Goal: Information Seeking & Learning: Learn about a topic

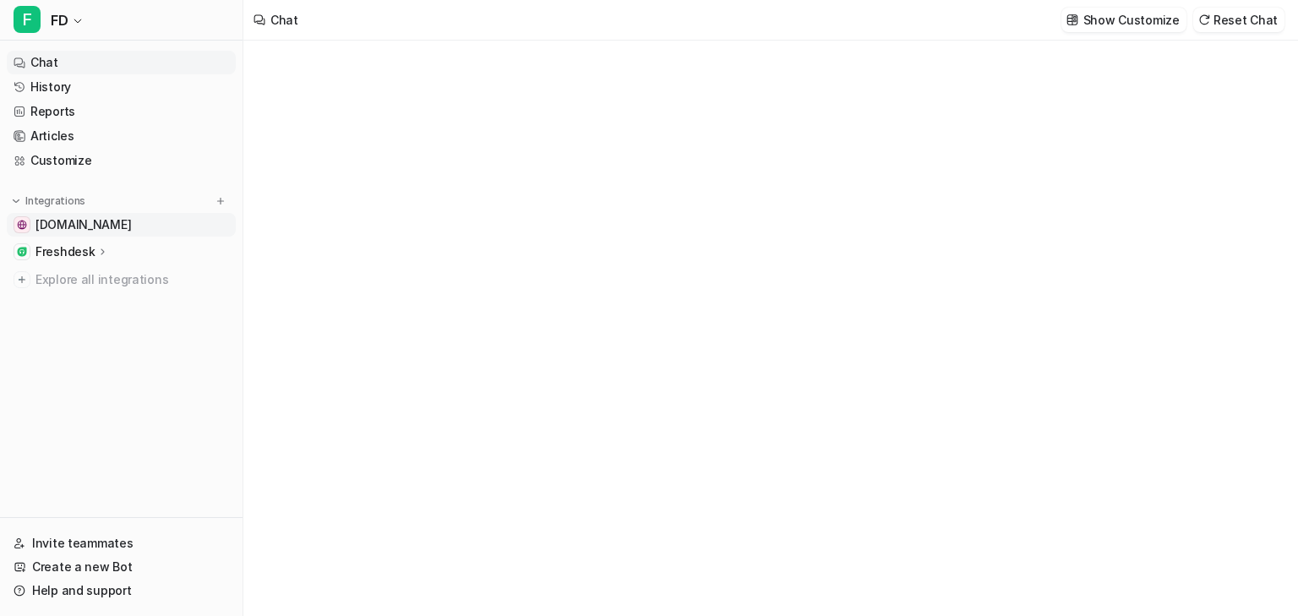
type textarea "**********"
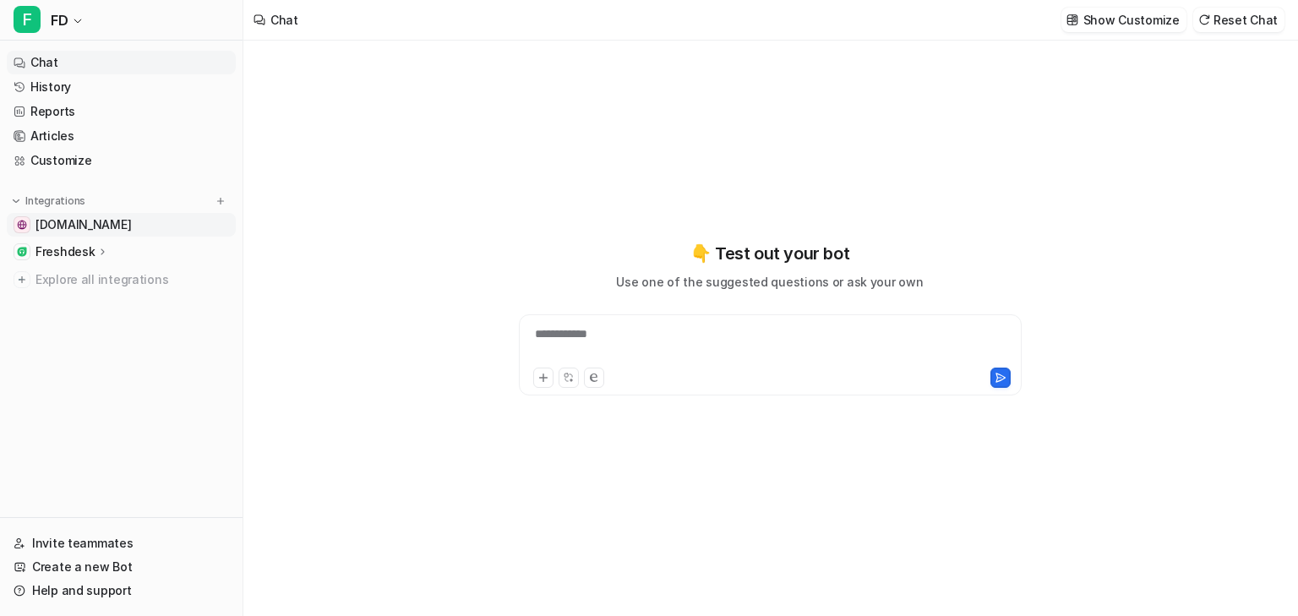
click at [128, 223] on span "[DOMAIN_NAME]" at bounding box center [82, 224] width 95 height 17
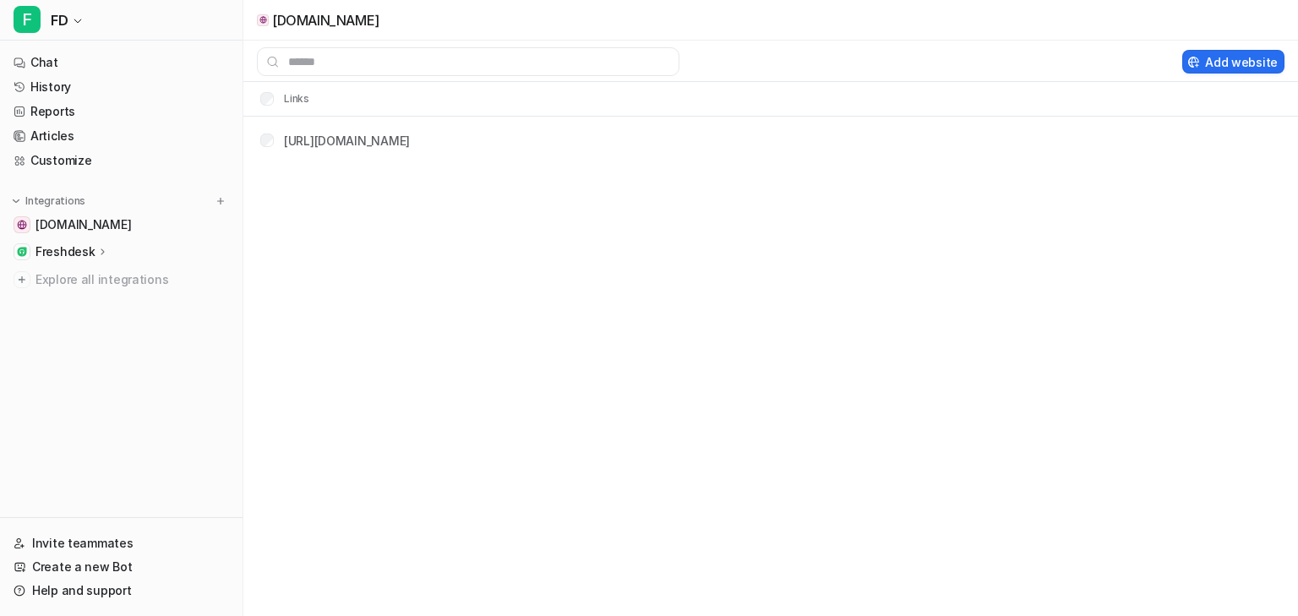
click at [74, 250] on p "Freshdesk" at bounding box center [64, 251] width 59 height 17
click at [82, 273] on p "Overview" at bounding box center [75, 276] width 54 height 17
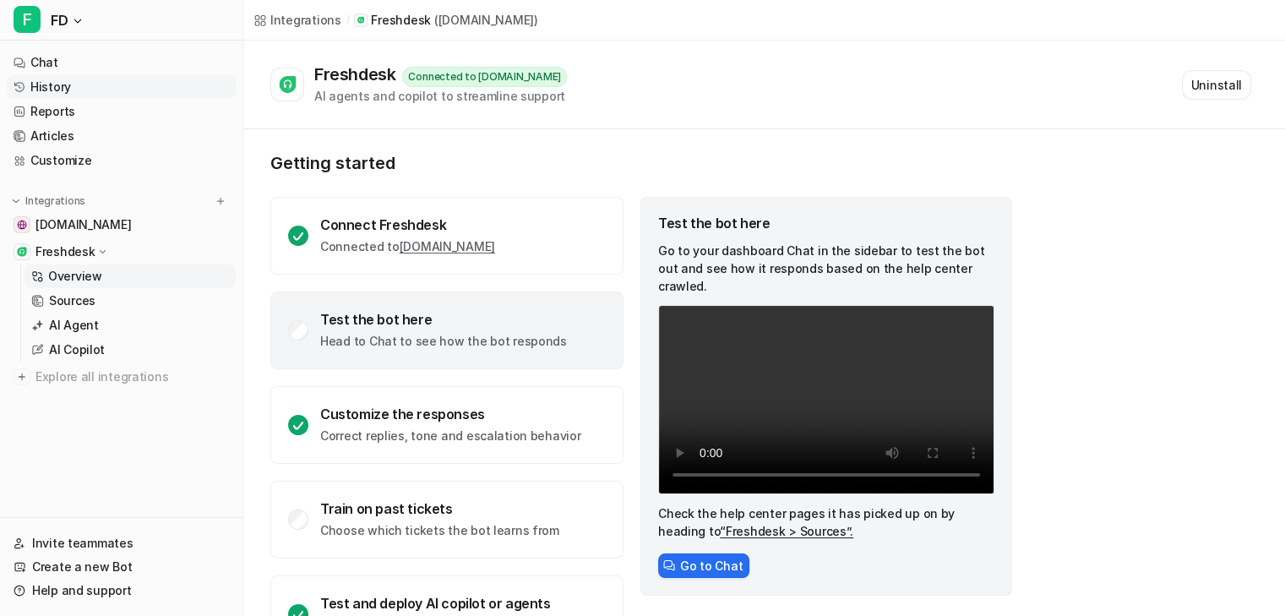
click at [41, 88] on link "History" at bounding box center [121, 87] width 229 height 24
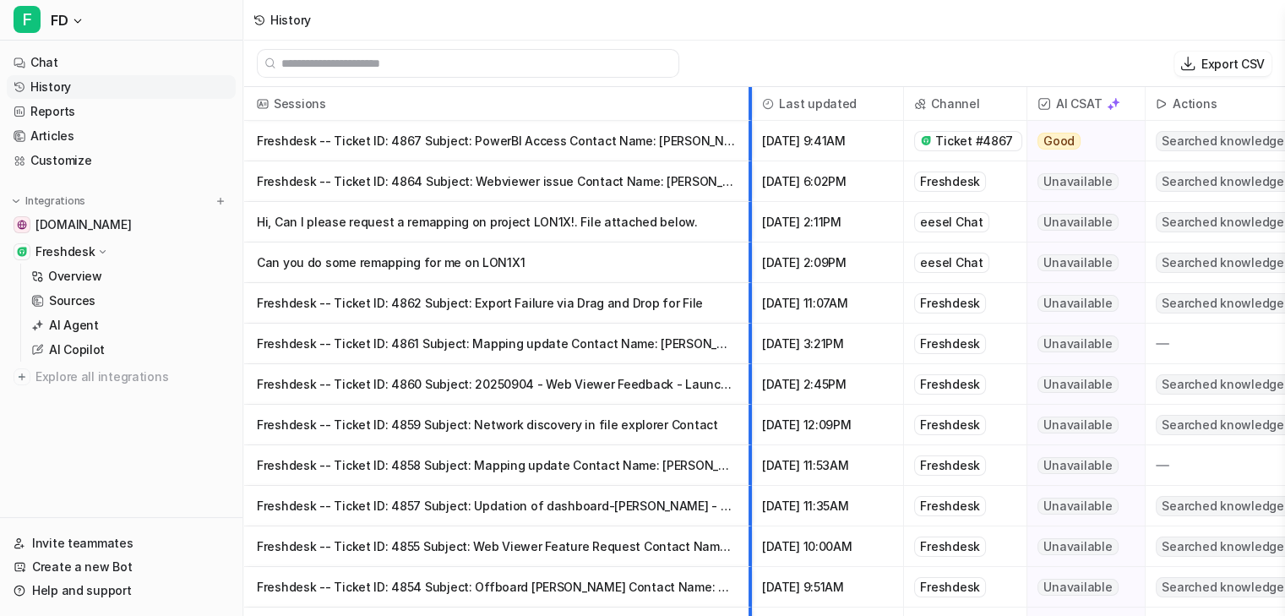
click at [749, 87] on div at bounding box center [744, 103] width 8 height 33
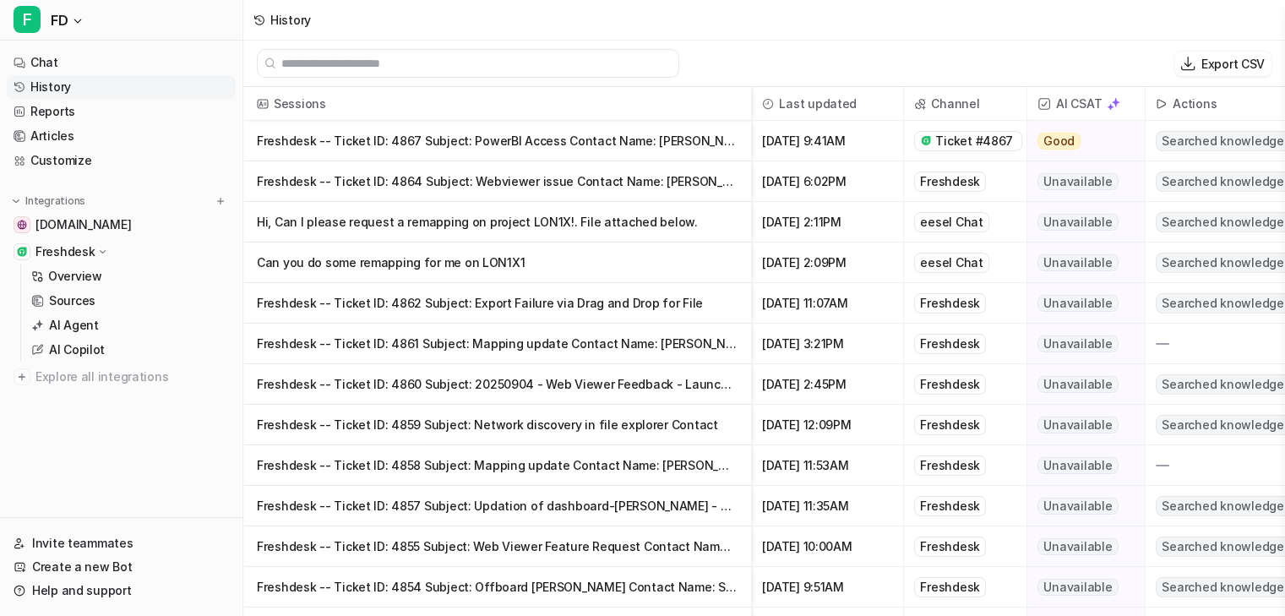
click at [641, 134] on p "Freshdesk -- Ticket ID: 4867 Subject: PowerBI Access Contact Name: [PERSON_NAME]" at bounding box center [497, 141] width 481 height 41
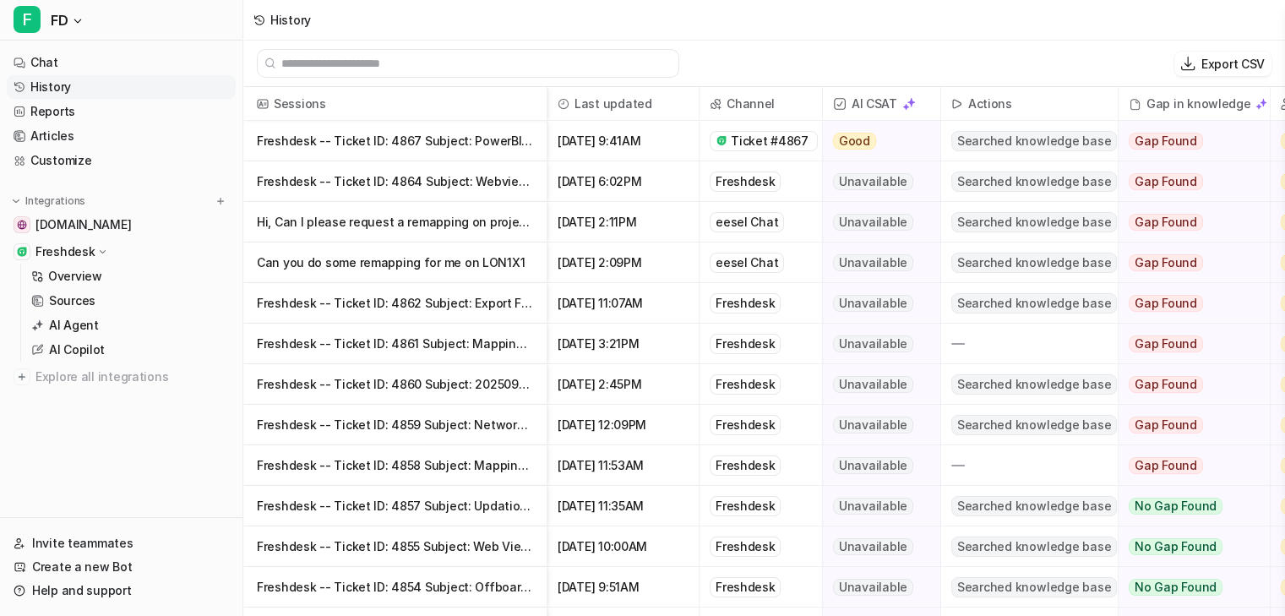
click at [910, 105] on img at bounding box center [909, 104] width 14 height 14
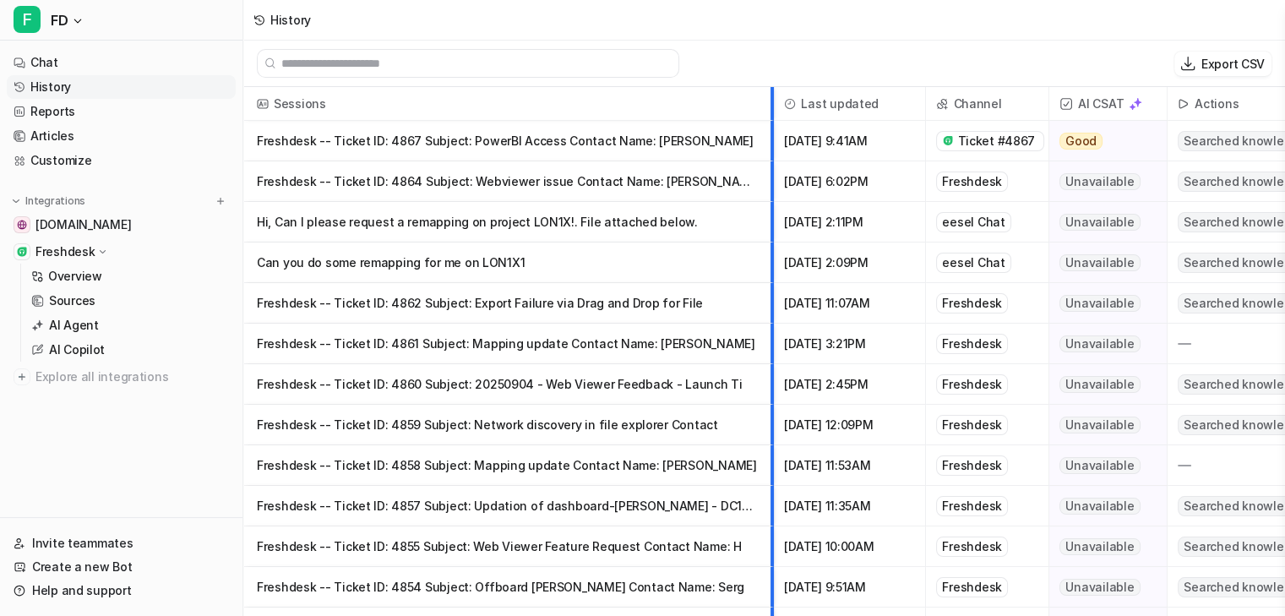
click at [770, 87] on div at bounding box center [766, 103] width 8 height 33
drag, startPoint x: 473, startPoint y: 262, endPoint x: 510, endPoint y: 160, distance: 108.5
click at [715, 57] on div "Export CSV" at bounding box center [764, 64] width 1042 height 46
click at [422, 260] on p "Can you do some remapping for me on LON1X1" at bounding box center [508, 263] width 503 height 41
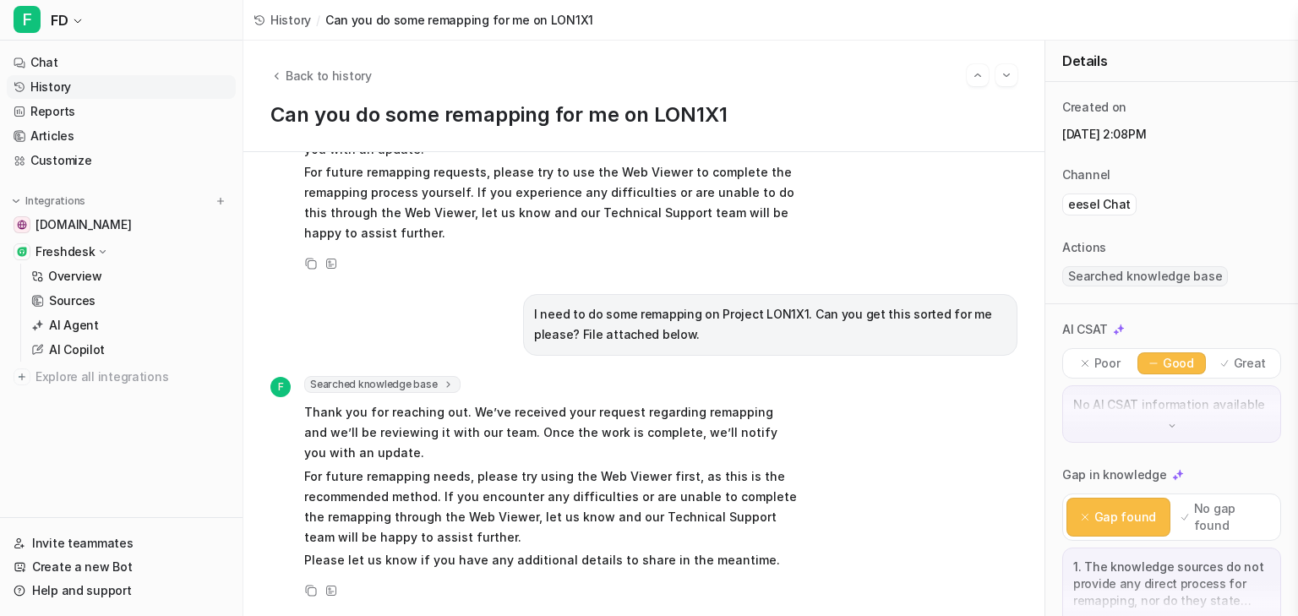
scroll to position [177, 0]
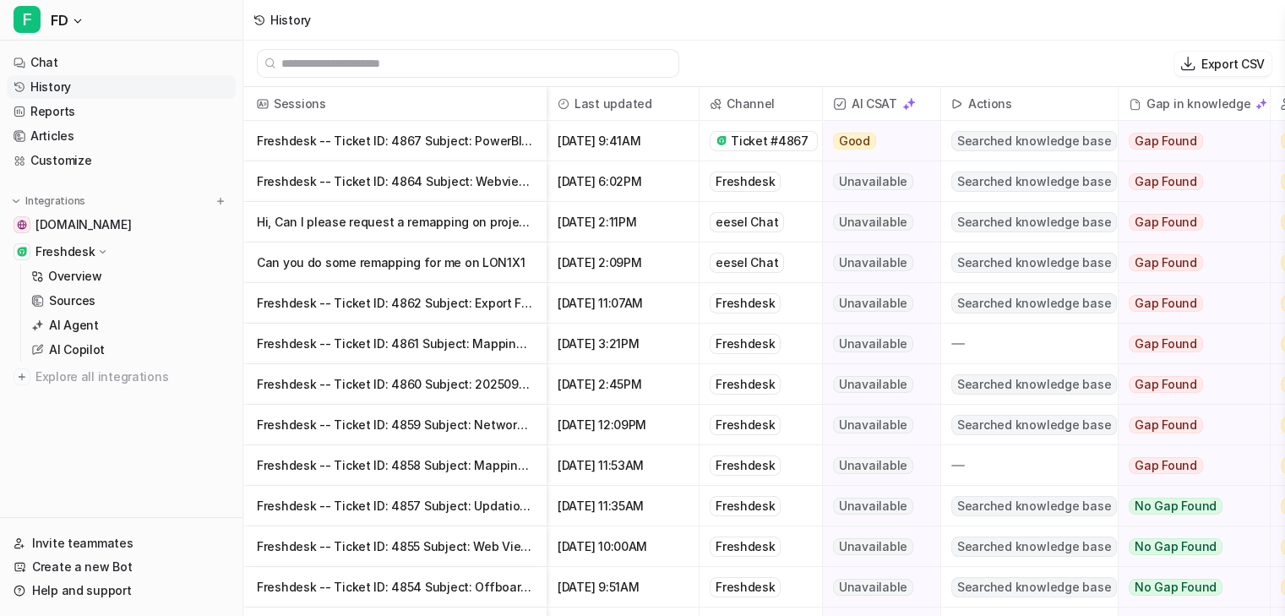
click at [461, 303] on p "Freshdesk -- Ticket ID: 4862 Subject: Export Failure via Drag and Drop for File" at bounding box center [395, 303] width 276 height 41
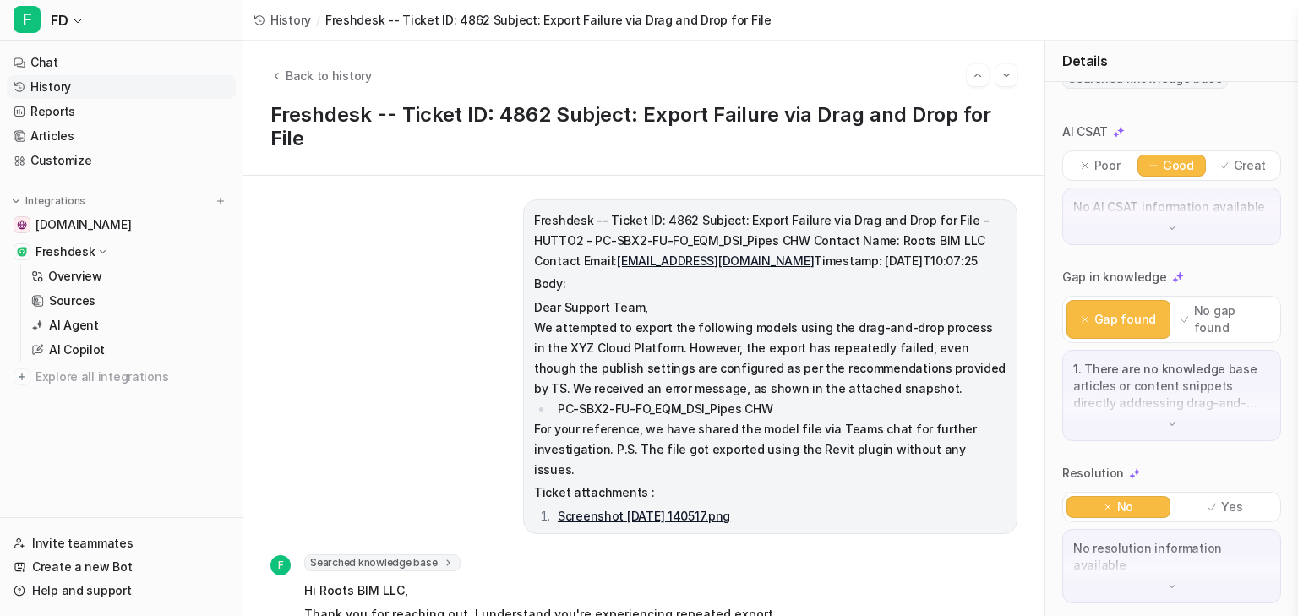
scroll to position [199, 0]
click at [1169, 417] on img at bounding box center [1172, 423] width 12 height 12
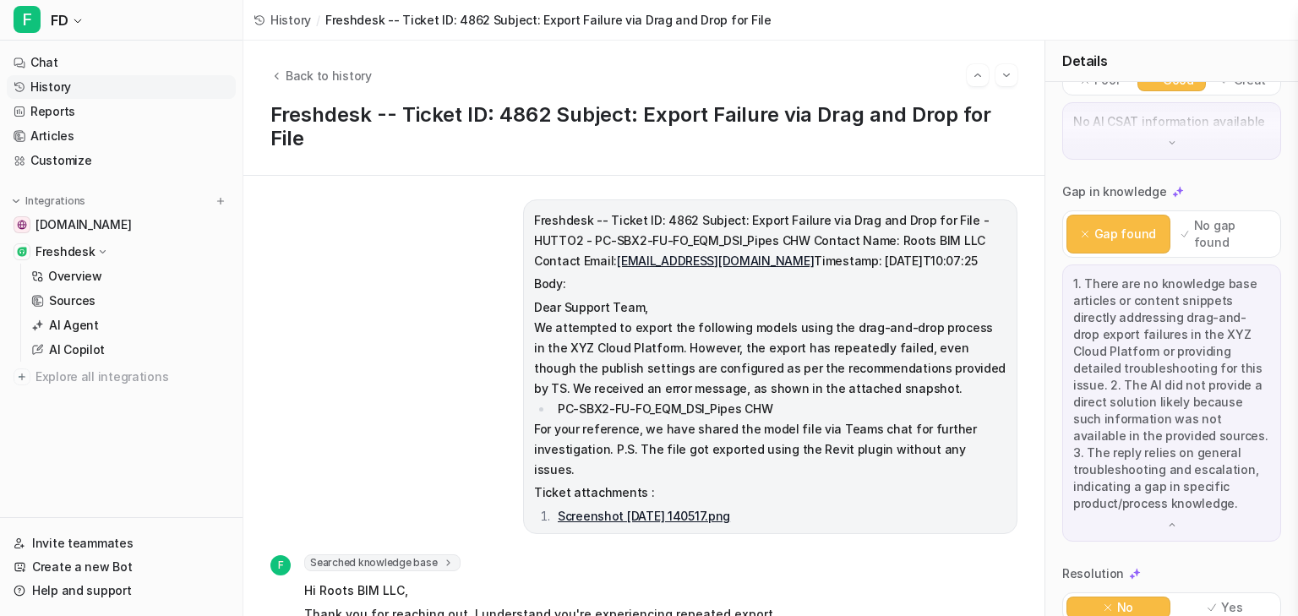
scroll to position [384, 0]
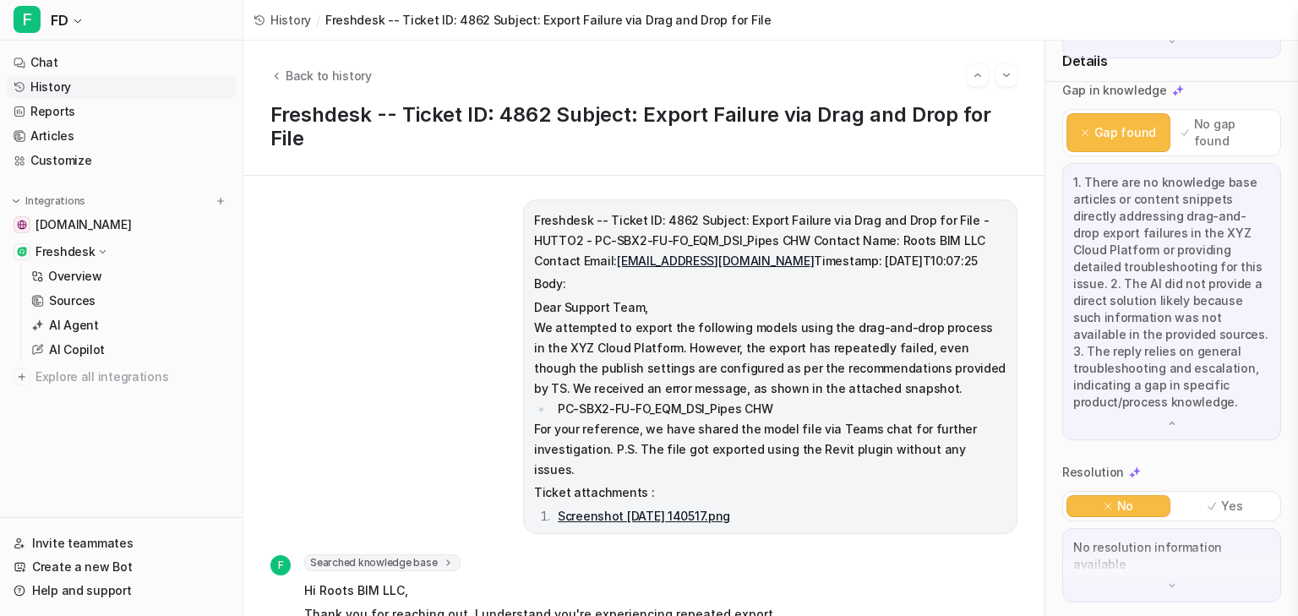
click at [1166, 586] on img at bounding box center [1172, 586] width 12 height 12
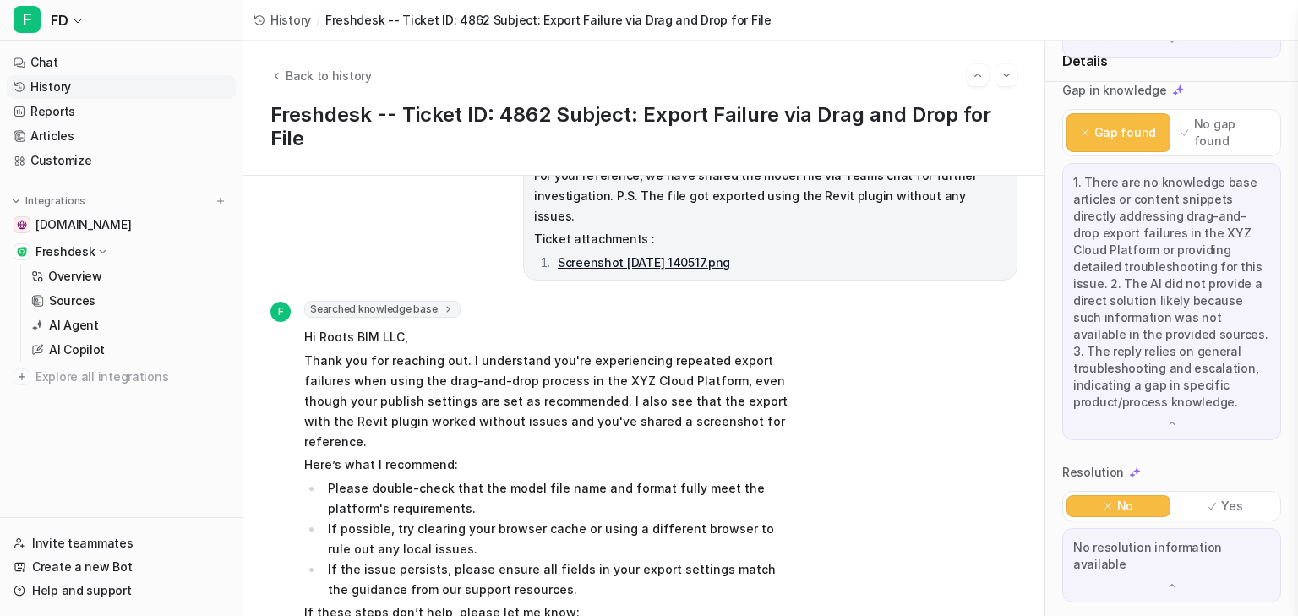
scroll to position [338, 0]
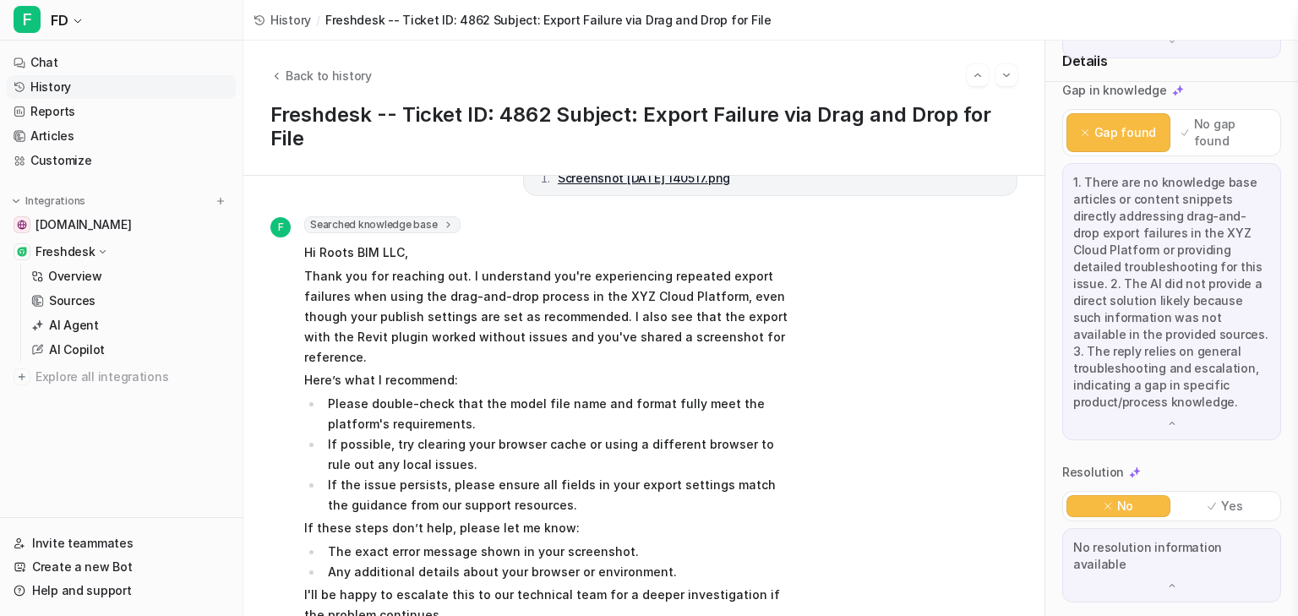
click at [582, 216] on div "Searched knowledge base search_queries : [ "export failure drag and drop XYZ Cl…" at bounding box center [551, 226] width 494 height 20
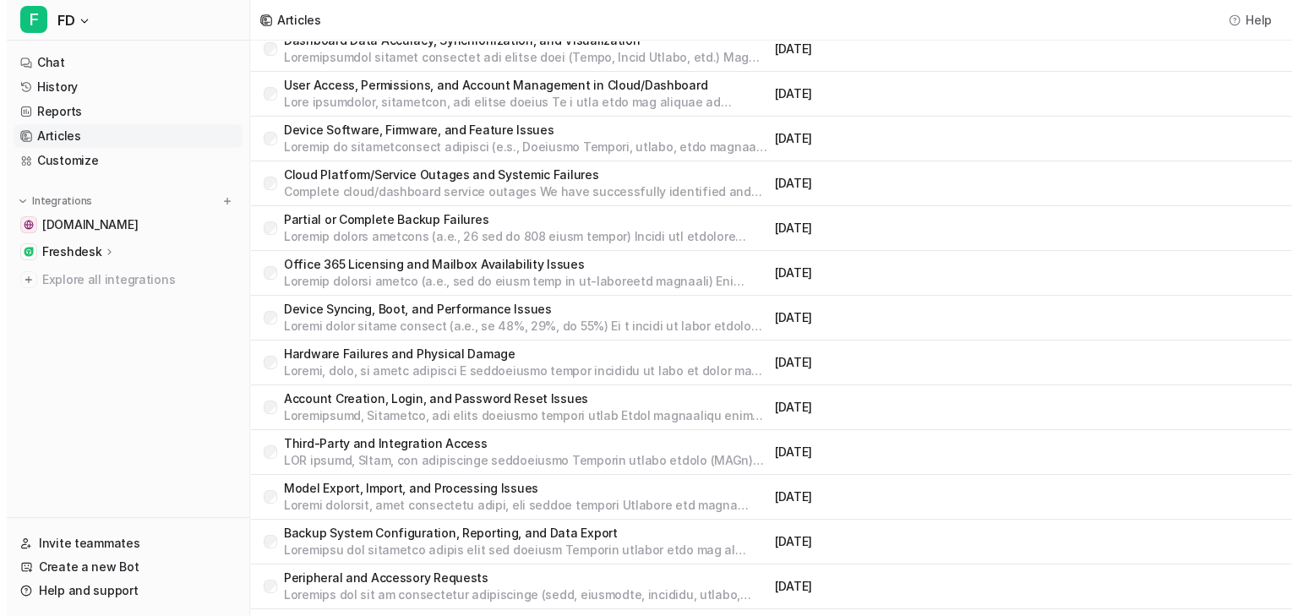
scroll to position [169, 0]
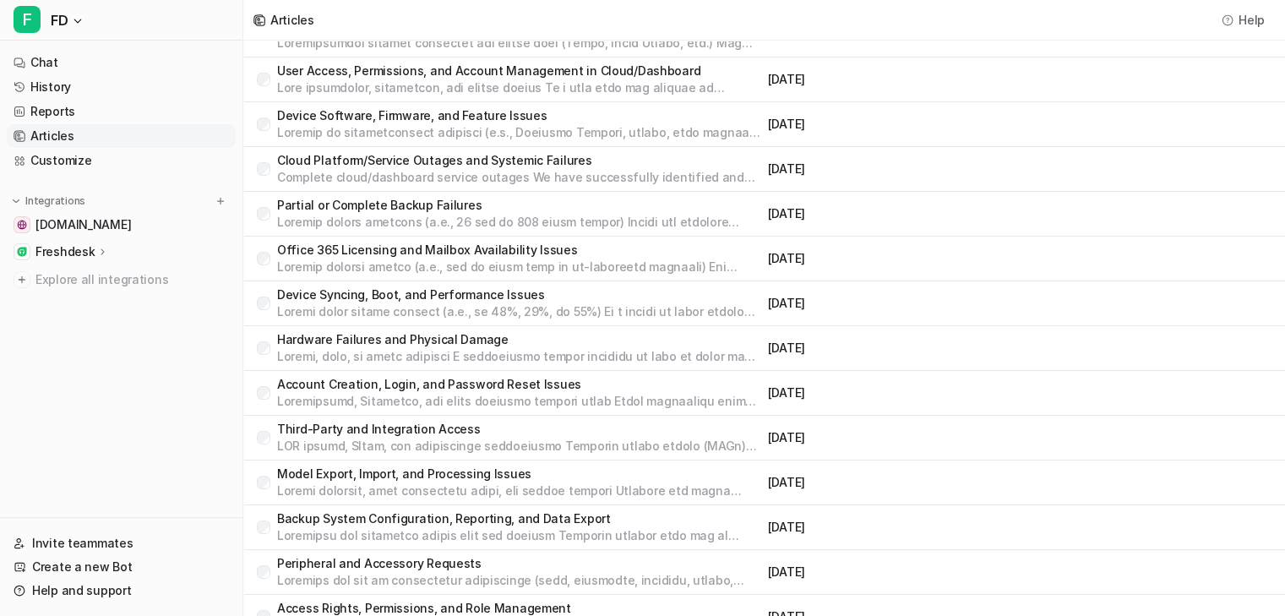
click at [500, 477] on p "Model Export, Import, and Processing Issues" at bounding box center [519, 474] width 484 height 17
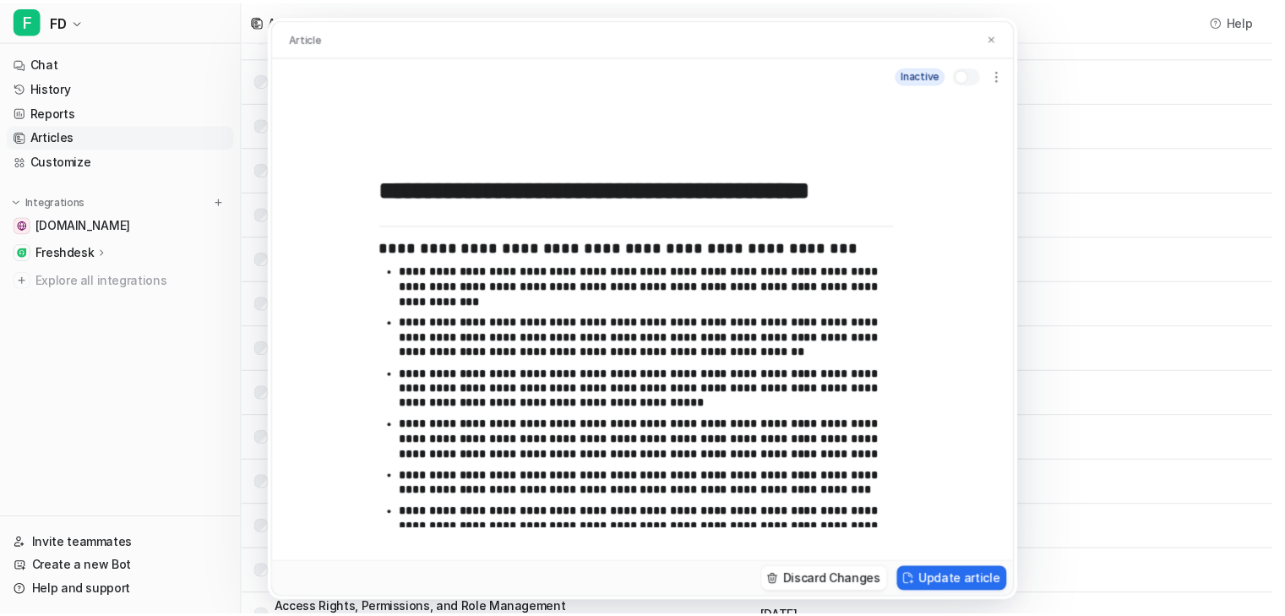
scroll to position [1002, 0]
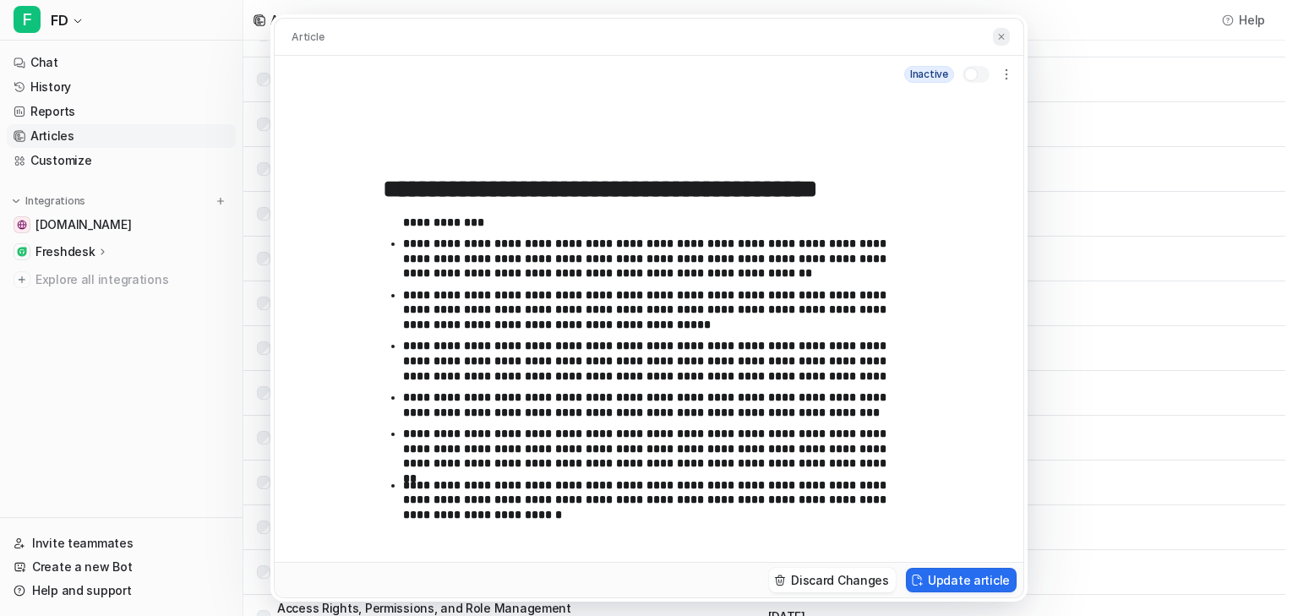
click at [1003, 32] on img at bounding box center [1001, 36] width 10 height 11
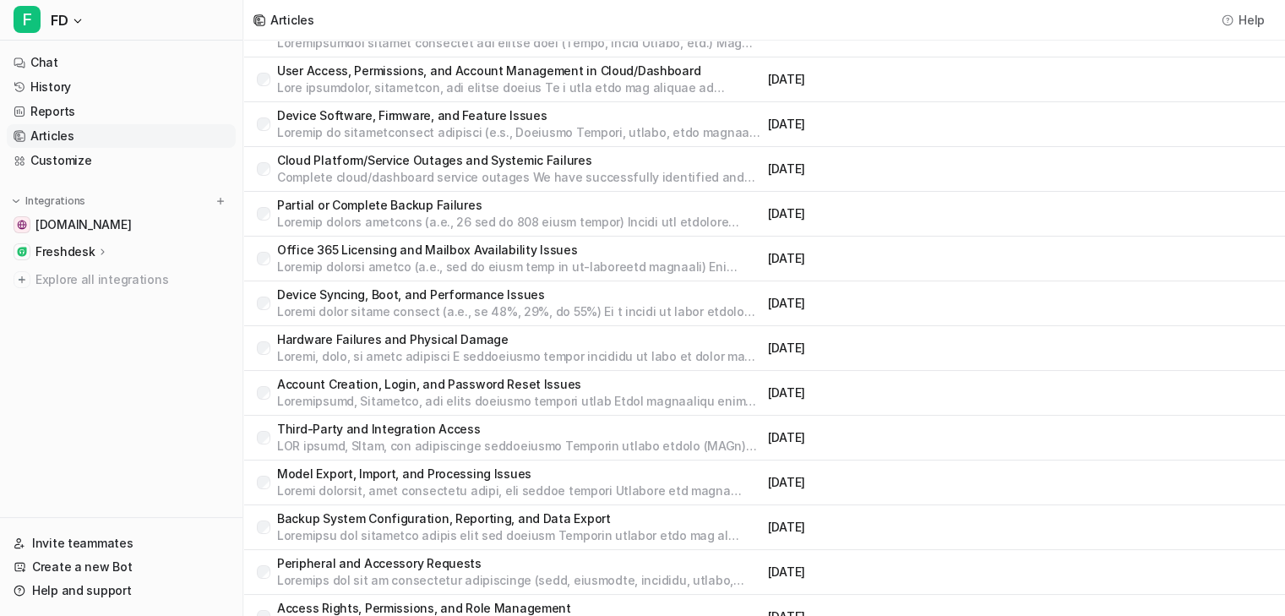
click at [656, 266] on p at bounding box center [519, 267] width 484 height 17
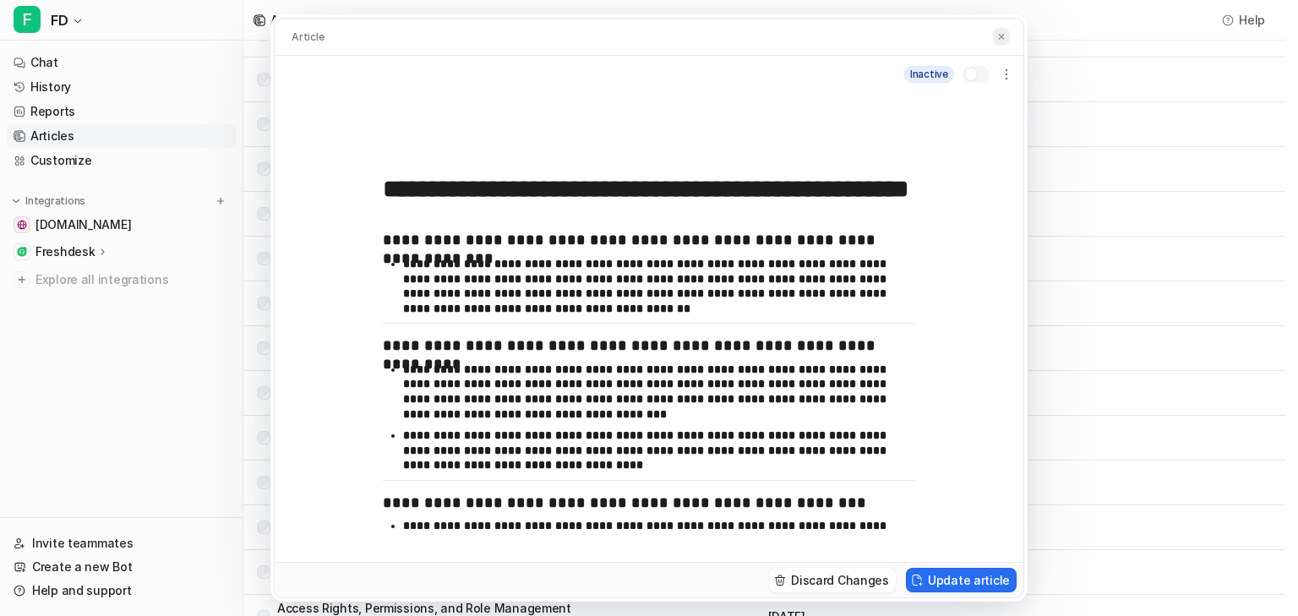
click at [1003, 35] on img at bounding box center [1001, 36] width 10 height 11
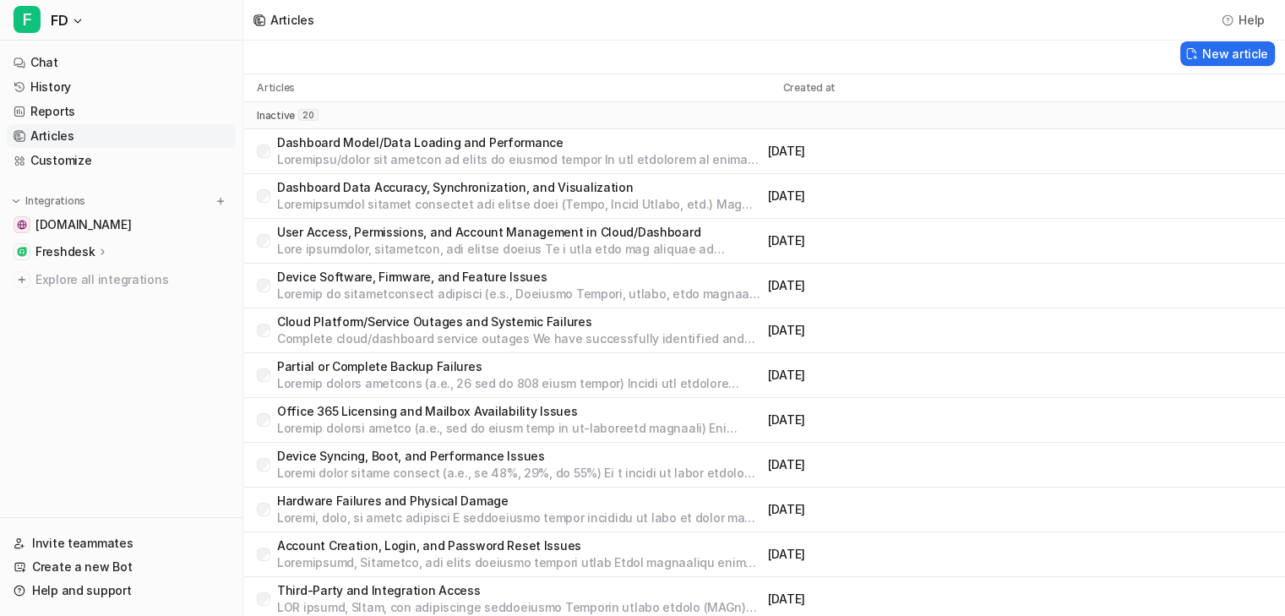
scroll to position [0, 0]
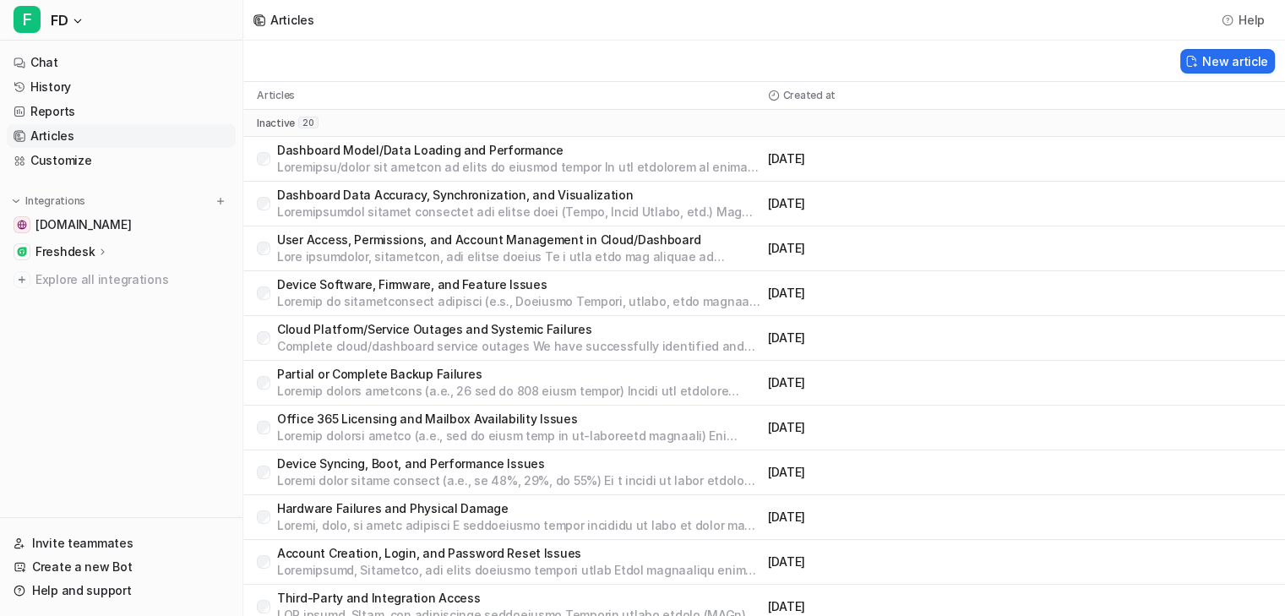
click at [435, 202] on p "Dashboard Data Accuracy, Synchronization, and Visualization" at bounding box center [519, 195] width 484 height 17
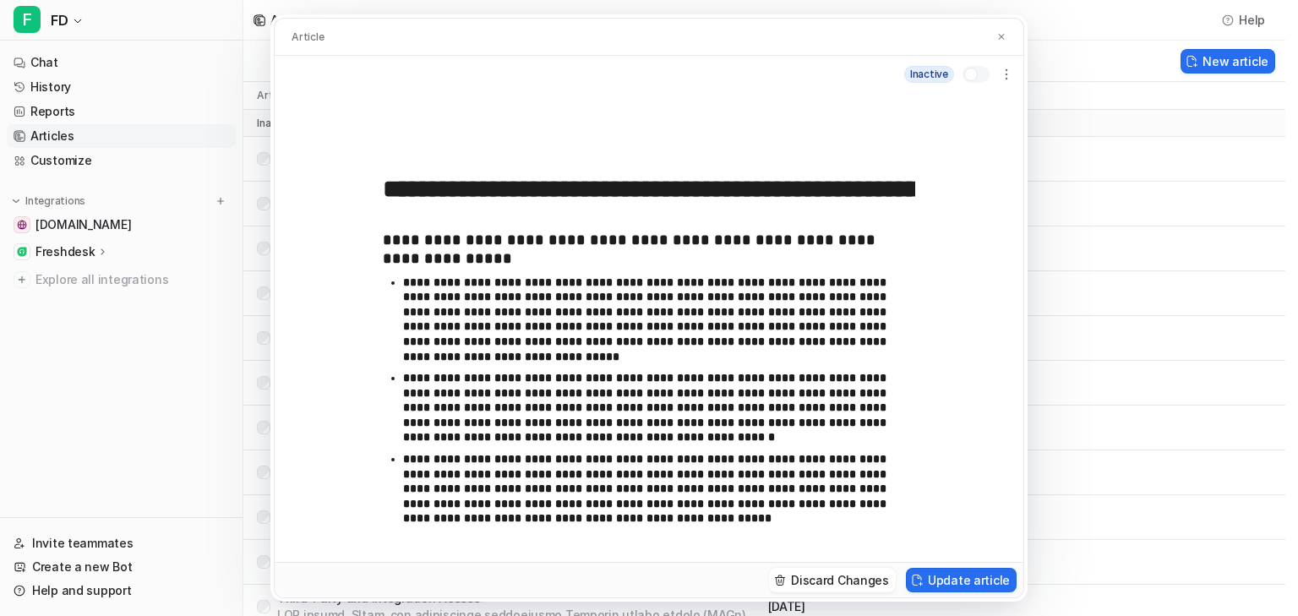
click at [1005, 37] on img at bounding box center [1001, 36] width 10 height 11
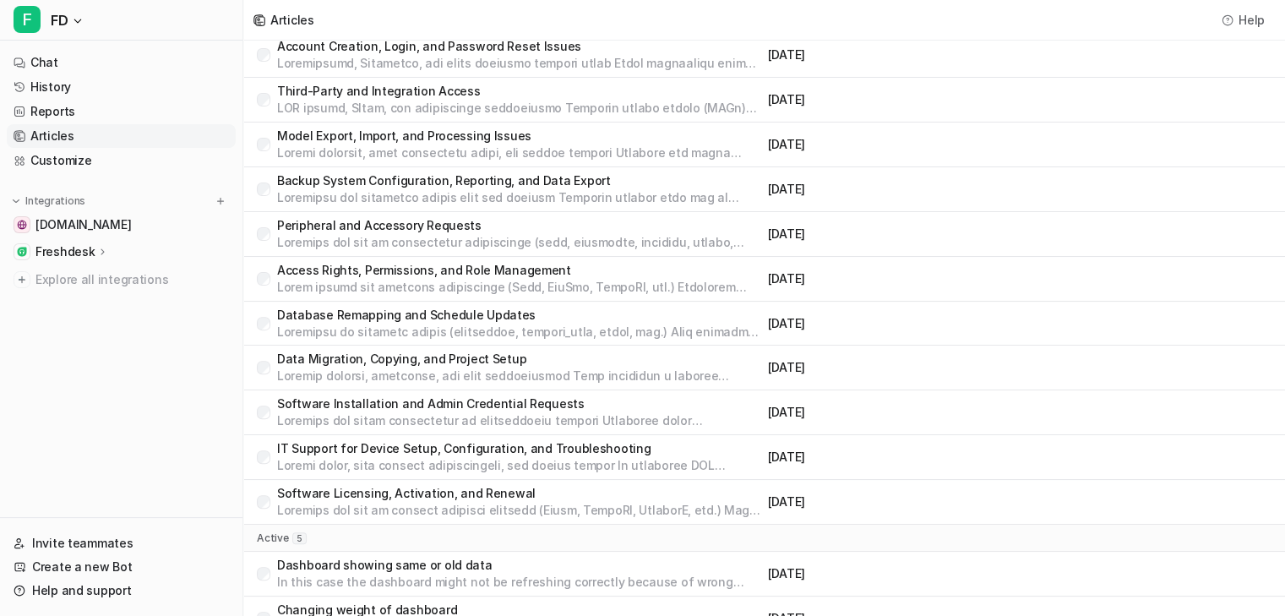
scroll to position [662, 0]
